Goal: Information Seeking & Learning: Learn about a topic

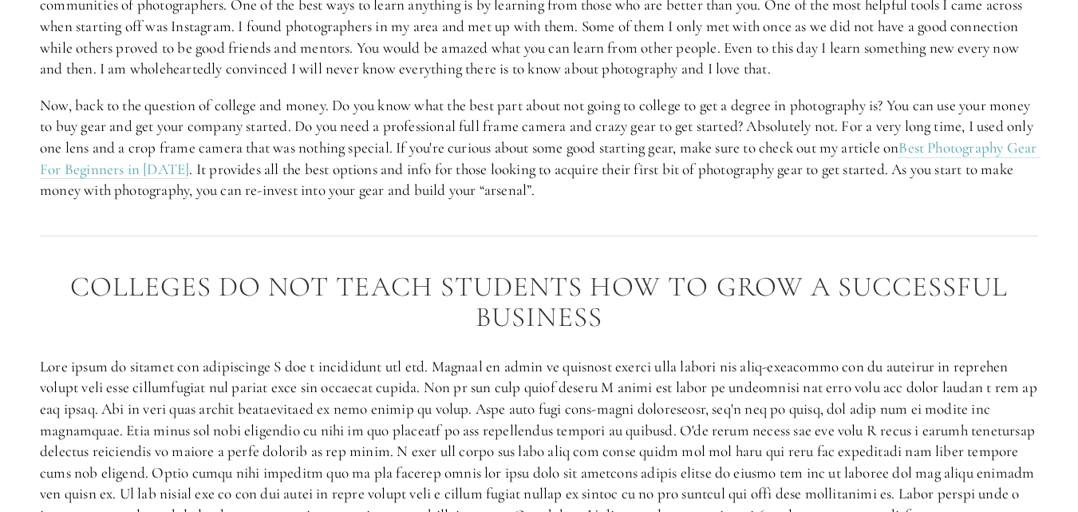
scroll to position [2341, 0]
